Goal: Task Accomplishment & Management: Complete application form

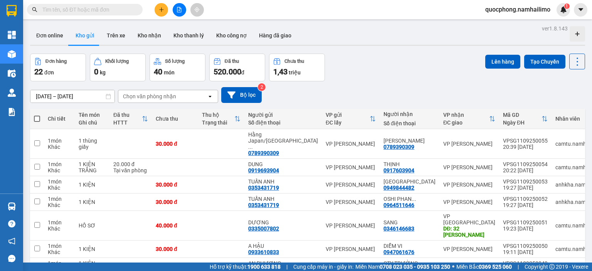
click at [79, 9] on input "text" at bounding box center [87, 9] width 91 height 8
paste input "VPNT1109250003"
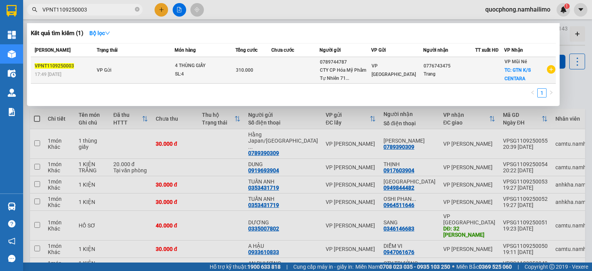
type input "VPNT1109250003"
click at [291, 73] on td at bounding box center [295, 70] width 48 height 27
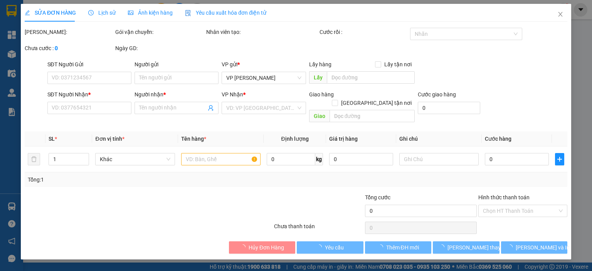
type input "0789744787"
type input "CTY CP Hóa Mỹ Phẩm Tự Nhiên 718 [PERSON_NAME]"
type input "0776743475"
type input "Trang"
checkbox input "true"
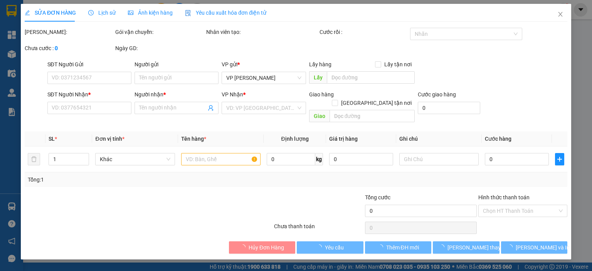
type input "GTN K/S CENTARA"
type input "310.000"
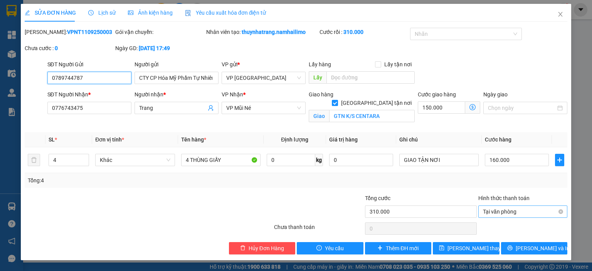
click at [520, 210] on span "Tại văn phòng" at bounding box center [523, 212] width 80 height 12
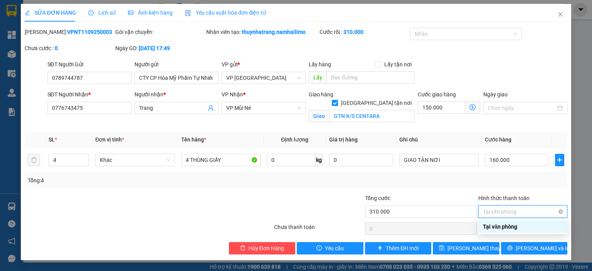
click at [514, 214] on span "Tại văn phòng" at bounding box center [523, 212] width 80 height 12
click at [447, 192] on div "Total Paid Fee 310.000 Total UnPaid Fee 0 Cash Collection Total Fee Mã ĐH: VPNT…" at bounding box center [296, 141] width 542 height 227
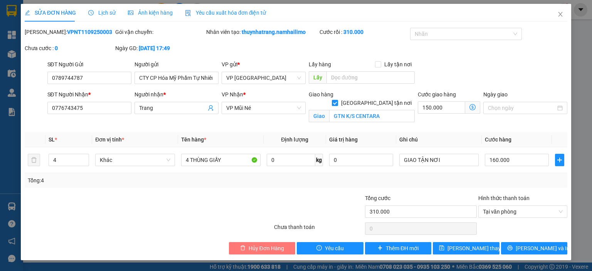
click at [261, 250] on span "Hủy Đơn Hàng" at bounding box center [265, 248] width 35 height 8
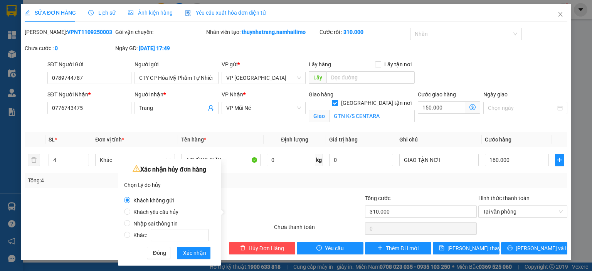
click at [262, 190] on div "Total Paid Fee 310.000 Total UnPaid Fee 0 Cash Collection Total Fee Mã ĐH: VPNT…" at bounding box center [296, 141] width 542 height 227
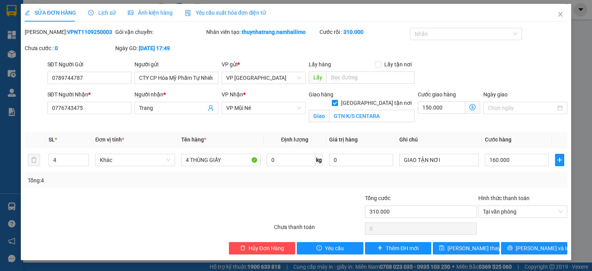
click at [214, 205] on div at bounding box center [228, 207] width 91 height 27
click at [559, 21] on span "Close" at bounding box center [560, 15] width 22 height 22
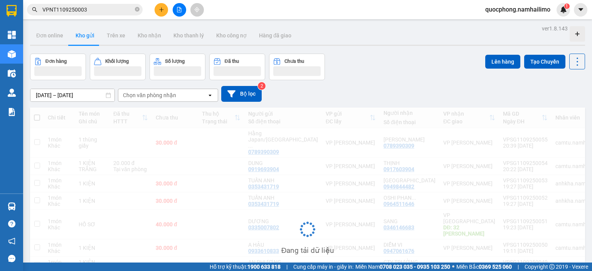
click at [559, 17] on div "Kết quả tìm kiếm ( 1 ) Bộ lọc Mã ĐH Trạng thái Món hàng Tổng cước Chưa cước Ngư…" at bounding box center [296, 9] width 592 height 19
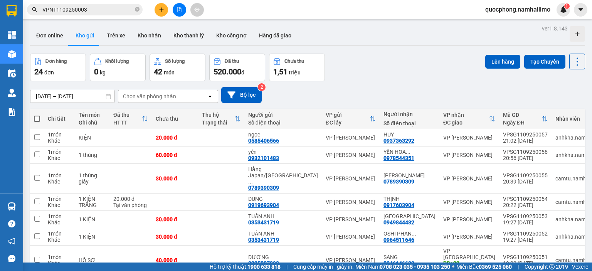
click at [94, 9] on input "VPNT1109250003" at bounding box center [87, 9] width 91 height 8
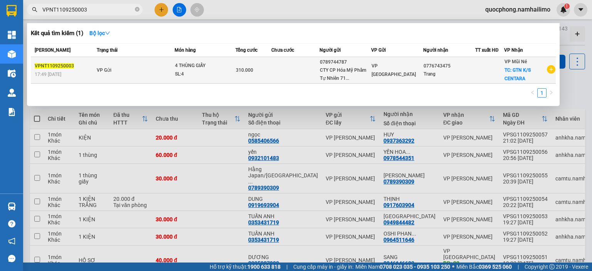
click at [236, 72] on span "310.000" at bounding box center [244, 69] width 17 height 5
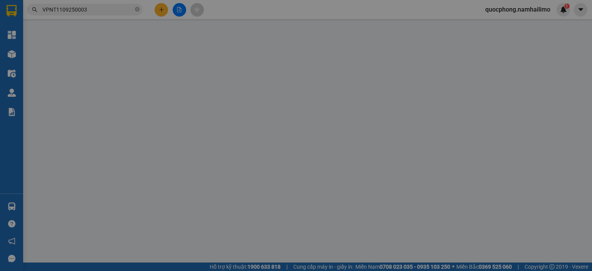
type input "0789744787"
type input "CTY CP Hóa Mỹ Phẩm Tự Nhiên 718 [PERSON_NAME]"
type input "0776743475"
type input "Trang"
checkbox input "true"
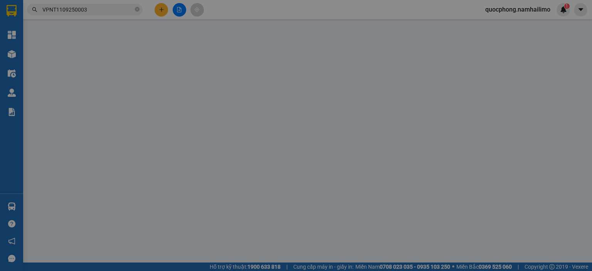
type input "GTN K/S CENTARA"
type input "310.000"
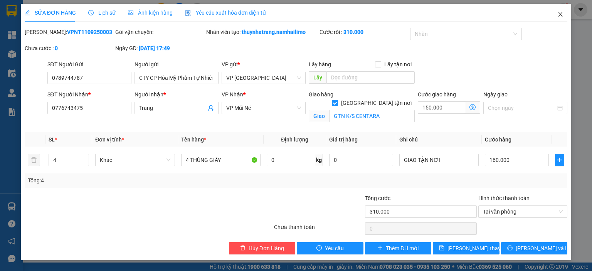
click at [562, 16] on icon "close" at bounding box center [560, 14] width 6 height 6
